Goal: Task Accomplishment & Management: Use online tool/utility

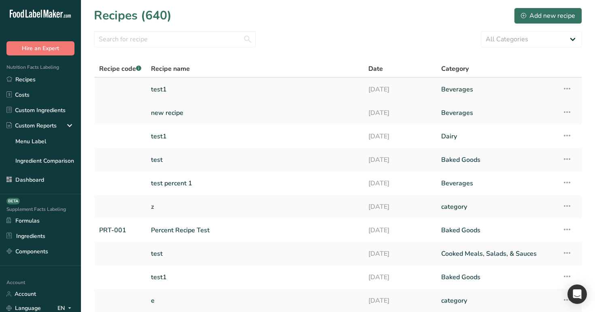
click at [180, 85] on link "test1" at bounding box center [255, 89] width 208 height 17
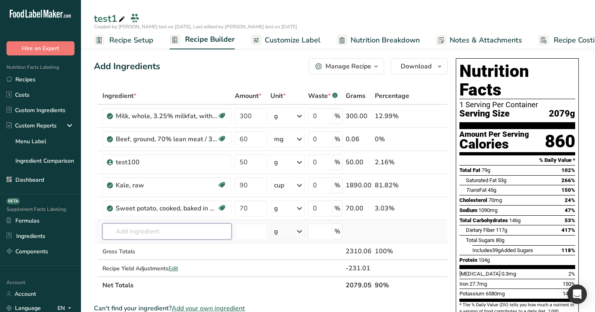
click at [163, 229] on input "text" at bounding box center [166, 231] width 129 height 16
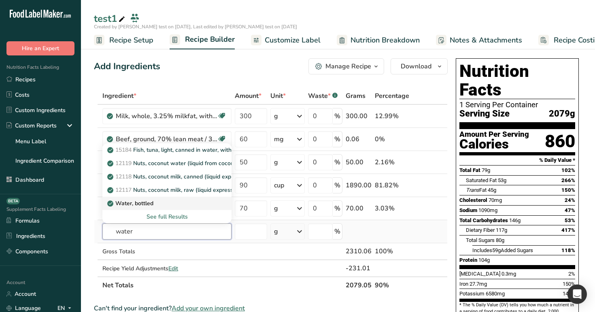
type input "water"
click at [164, 204] on div "Water, bottled" at bounding box center [160, 203] width 103 height 8
type input "Water, bottled"
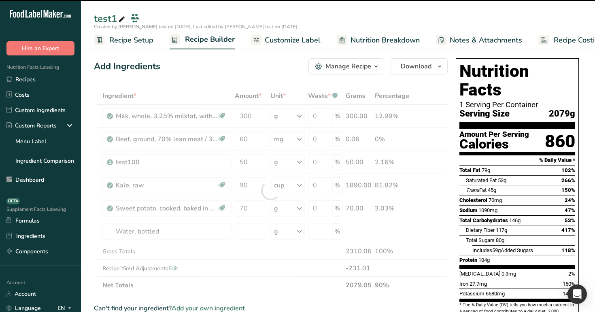
click at [252, 231] on div at bounding box center [271, 190] width 354 height 206
type input "0"
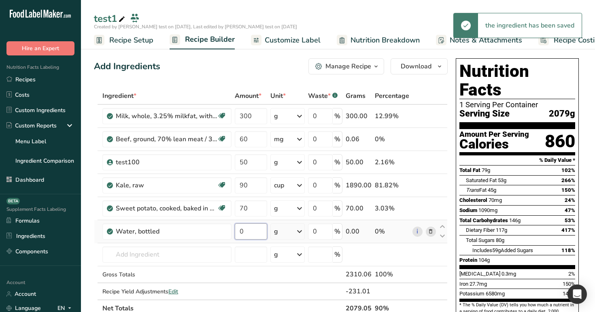
click at [253, 233] on input "0" at bounding box center [251, 231] width 32 height 16
type input "100"
click at [286, 68] on div "Add Ingredients Manage Recipe Delete Recipe Duplicate Recipe Scale Recipe Save …" at bounding box center [271, 66] width 354 height 16
click at [175, 291] on span "Edit" at bounding box center [173, 292] width 10 height 8
select select "0"
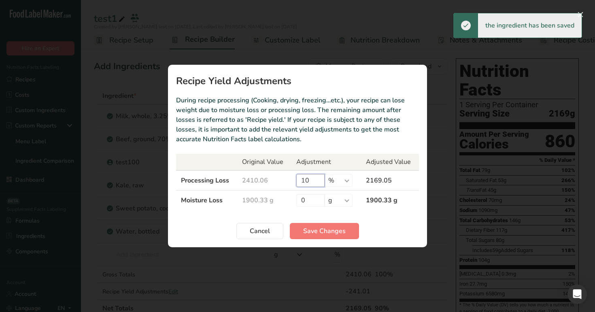
click at [311, 180] on input "10" at bounding box center [310, 180] width 28 height 13
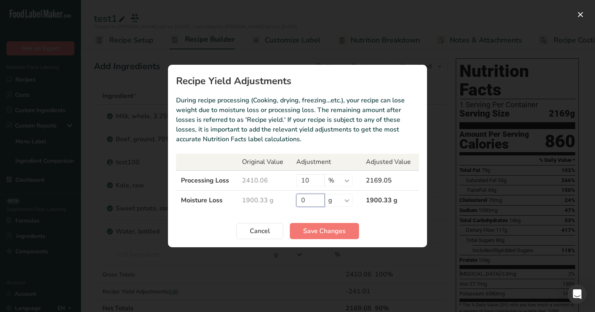
click at [309, 199] on input "0" at bounding box center [310, 200] width 28 height 13
type input "100"
click at [311, 179] on input "10" at bounding box center [310, 180] width 28 height 13
type input "1"
click at [320, 231] on span "Save Changes" at bounding box center [324, 231] width 42 height 10
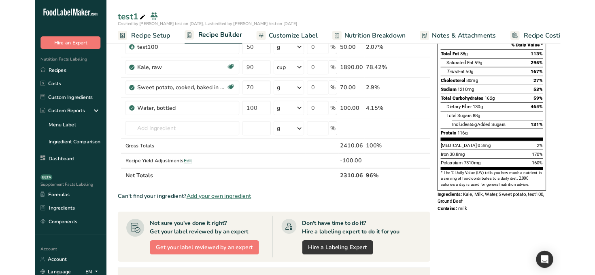
scroll to position [114, 0]
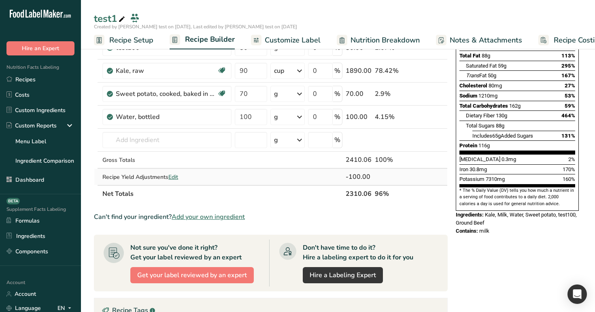
click at [176, 178] on span "Edit" at bounding box center [173, 177] width 10 height 8
select select "0"
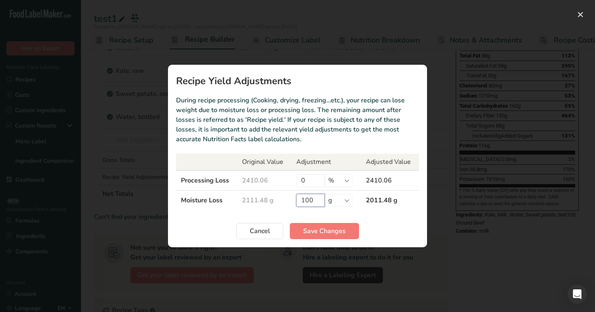
click at [312, 197] on input "100" at bounding box center [310, 200] width 28 height 13
click at [484, 253] on div "Recipe yield modal" at bounding box center [297, 156] width 595 height 312
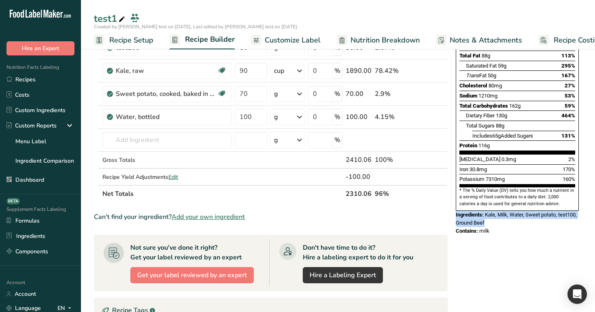
drag, startPoint x: 455, startPoint y: 195, endPoint x: 513, endPoint y: 205, distance: 59.0
click at [513, 205] on div "Nutrition Facts 1 Serving Per Container Serving Size 2310g Amount Per Serving C…" at bounding box center [516, 89] width 129 height 297
click at [513, 211] on div "Ingredients: Kale, Milk, Water, Sweet potato, test100, Ground Beef" at bounding box center [516, 219] width 123 height 16
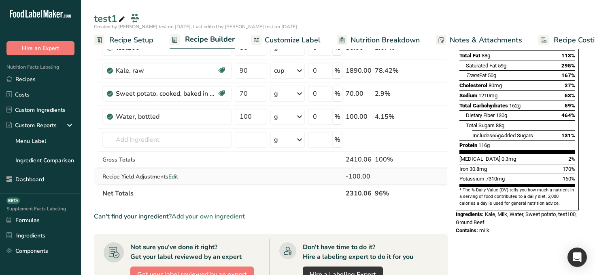
click at [173, 176] on span "Edit" at bounding box center [173, 177] width 10 height 8
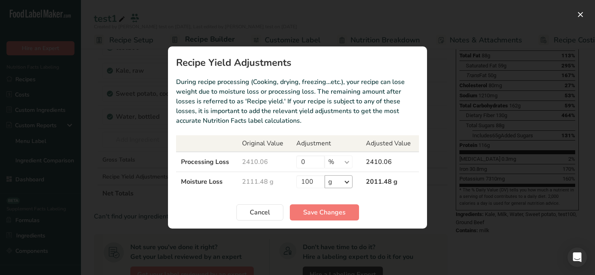
click at [344, 174] on td "100 % g ppm ug kg mg mcg lb oz" at bounding box center [326, 182] width 70 height 20
click at [344, 176] on select "% g ppm ug kg mg mcg lb oz" at bounding box center [338, 182] width 28 height 13
select select "-1"
click at [324, 210] on span "Save Changes" at bounding box center [324, 213] width 42 height 10
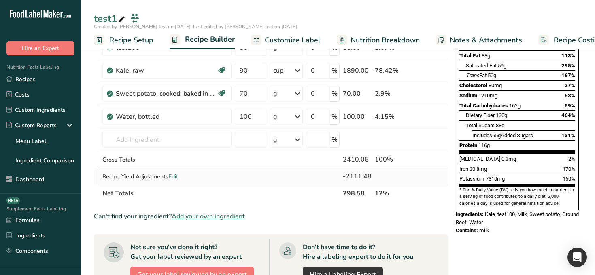
click at [171, 176] on span "Edit" at bounding box center [173, 177] width 10 height 8
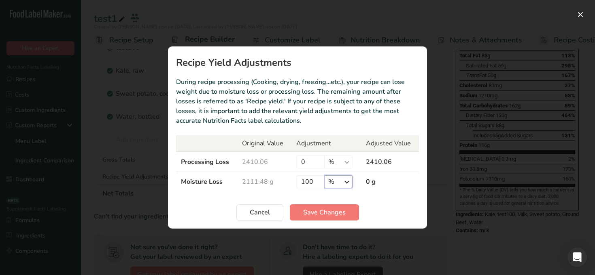
click at [349, 181] on select "% g ppm ug kg mg mcg lb oz" at bounding box center [338, 182] width 28 height 13
select select "0"
click at [332, 213] on span "Save Changes" at bounding box center [324, 213] width 42 height 10
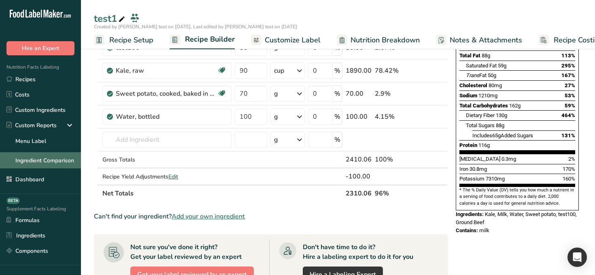
click at [36, 159] on link "Ingredient Comparison" at bounding box center [40, 160] width 81 height 16
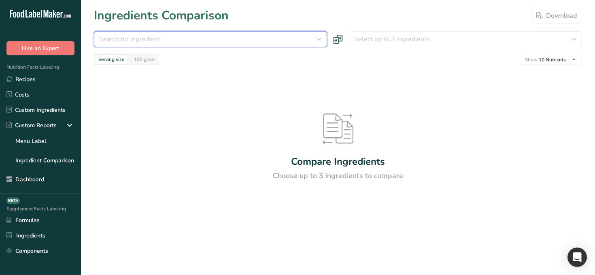
click at [253, 38] on div "Search for ingredient" at bounding box center [208, 39] width 218 height 10
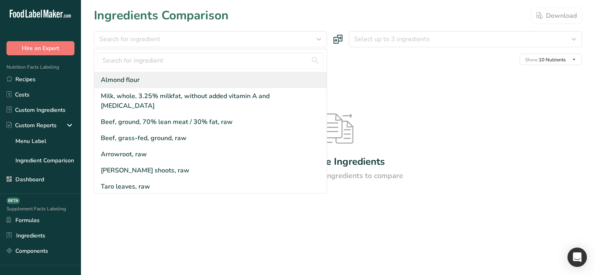
click at [211, 78] on div "Almond flour" at bounding box center [210, 80] width 232 height 16
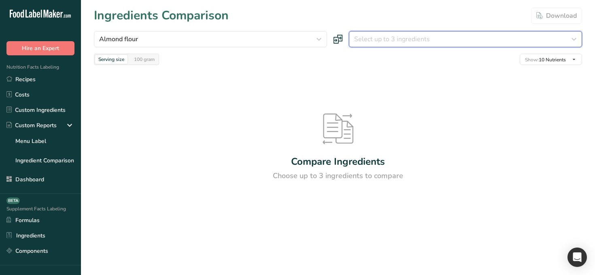
click at [432, 38] on div "Select up to 3 ingredients" at bounding box center [463, 39] width 218 height 10
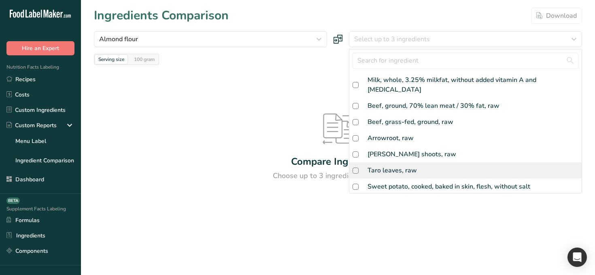
click at [411, 166] on div "Taro leaves, raw" at bounding box center [391, 171] width 49 height 10
checkbox input "true"
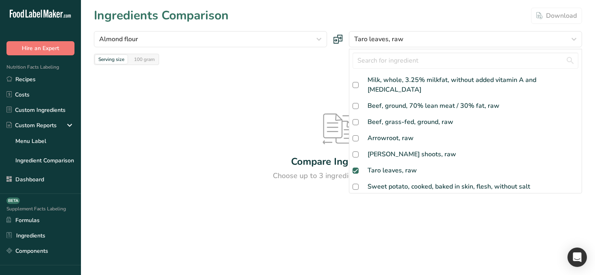
click at [0, 0] on div at bounding box center [0, 0] width 0 height 0
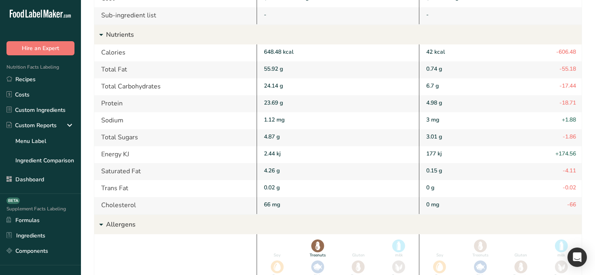
scroll to position [262, 0]
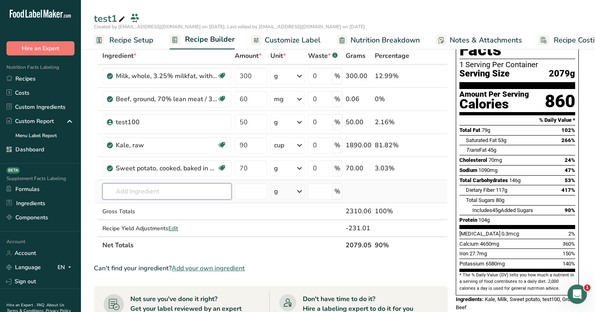
click at [159, 191] on input "text" at bounding box center [166, 191] width 129 height 16
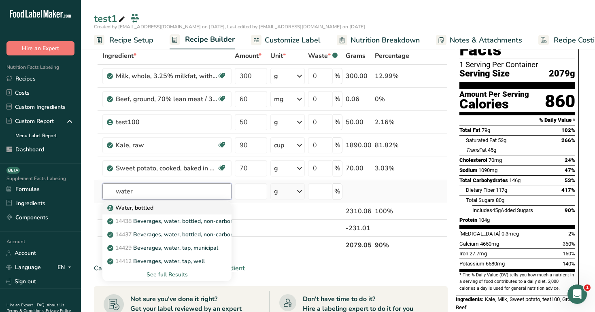
type input "water"
click at [150, 207] on p "Water, bottled" at bounding box center [131, 207] width 44 height 8
type input "Water, bottled"
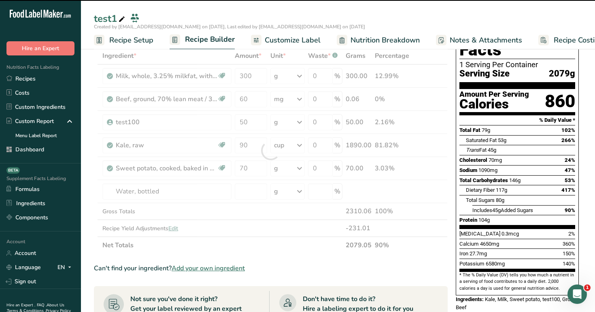
click at [255, 190] on div at bounding box center [271, 150] width 354 height 206
click at [251, 195] on div at bounding box center [271, 150] width 354 height 206
type input "0"
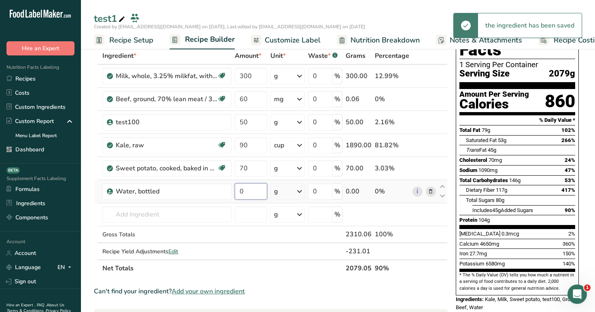
click at [252, 193] on input "0" at bounding box center [251, 191] width 32 height 16
type input "100"
click at [308, 232] on div "Ingredient * Amount * Unit * Waste * .a-a{fill:#347362;}.b-a{fill:#fff;} Grams …" at bounding box center [271, 161] width 354 height 229
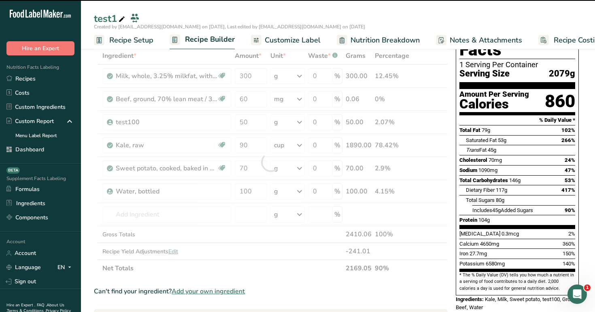
click at [175, 251] on div at bounding box center [271, 161] width 354 height 229
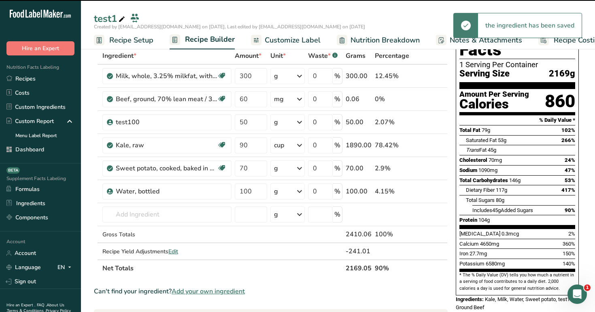
click at [176, 252] on span "Edit" at bounding box center [173, 252] width 10 height 8
select select "0"
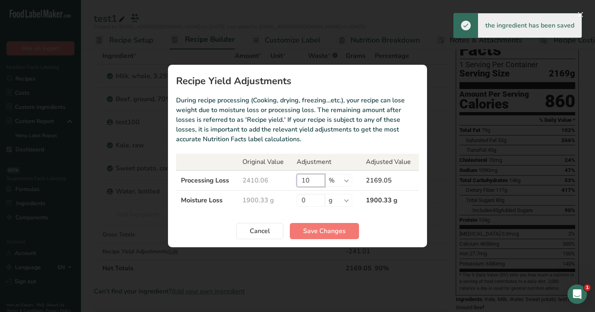
click at [309, 176] on input "10" at bounding box center [310, 180] width 28 height 13
type input "1"
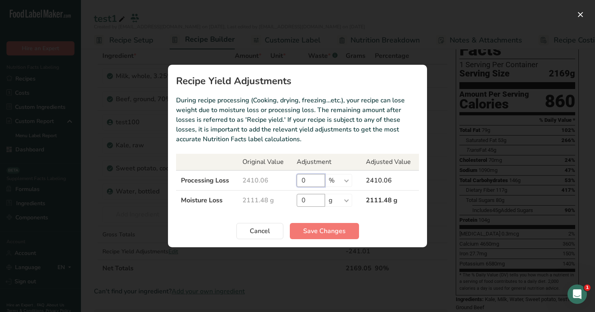
type input "0"
click at [315, 204] on input "0" at bounding box center [310, 200] width 28 height 13
type input "100"
click at [320, 230] on span "Save Changes" at bounding box center [324, 231] width 42 height 10
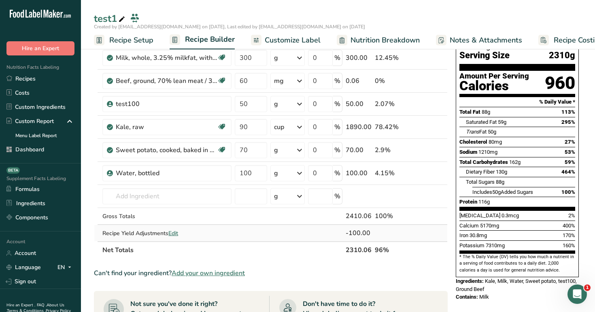
scroll to position [63, 0]
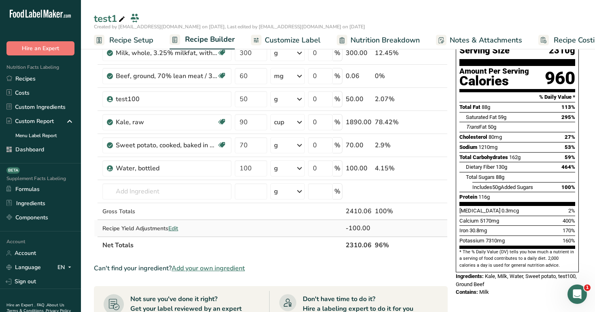
click at [176, 227] on span "Edit" at bounding box center [173, 228] width 10 height 8
select select "0"
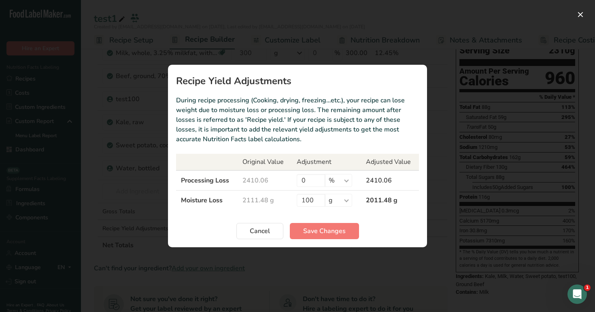
click at [509, 208] on div "Recipe yield modal" at bounding box center [297, 156] width 595 height 312
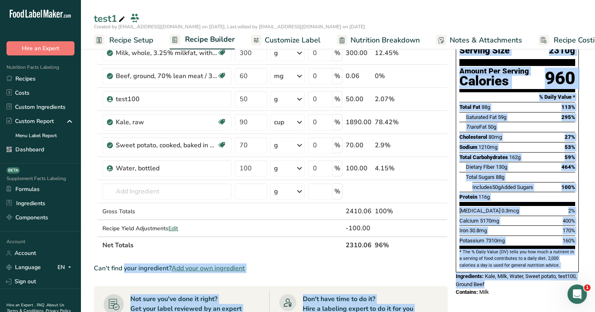
drag, startPoint x: 451, startPoint y: 258, endPoint x: 524, endPoint y: 264, distance: 73.5
click at [524, 264] on div "Add Ingredients Manage Recipe Delete Recipe Duplicate Recipe Scale Recipe Save …" at bounding box center [338, 288] width 488 height 592
click at [524, 272] on div "Ingredients: Kale, Milk, Water, Sweet potato, test100, Ground Beef" at bounding box center [516, 280] width 123 height 16
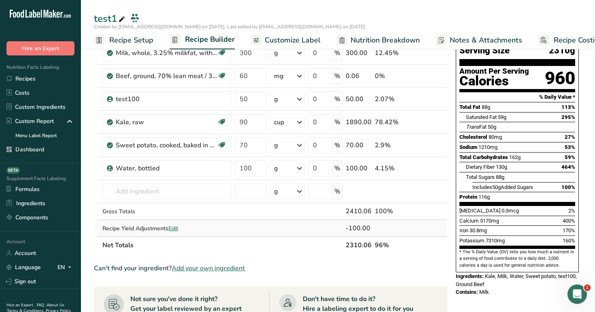
click at [170, 227] on span "Edit" at bounding box center [173, 228] width 10 height 8
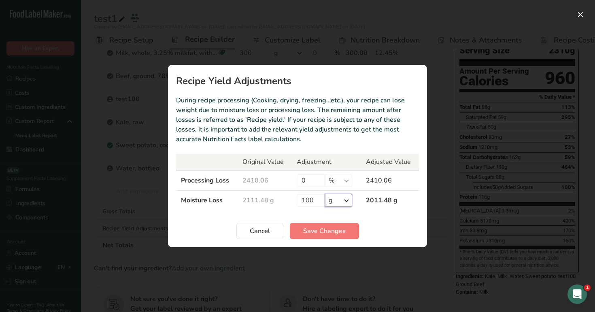
click at [346, 198] on select "% g kg mg mcg lb oz" at bounding box center [338, 200] width 27 height 13
select select "-1"
click at [333, 234] on span "Save Changes" at bounding box center [324, 231] width 42 height 10
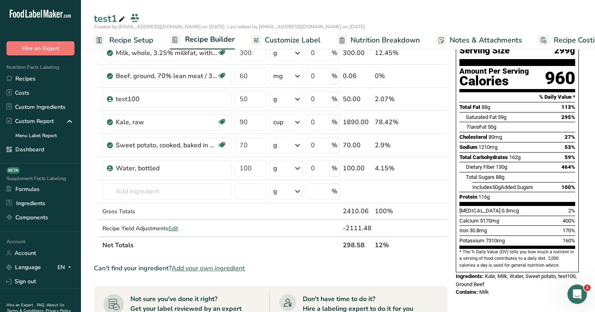
drag, startPoint x: 452, startPoint y: 255, endPoint x: 504, endPoint y: 274, distance: 55.3
click at [504, 274] on div "Add Ingredients Manage Recipe Delete Recipe Duplicate Recipe Scale Recipe Save …" at bounding box center [338, 288] width 488 height 592
click at [504, 288] on div "Contains: Milk" at bounding box center [516, 292] width 123 height 8
